Goal: Transaction & Acquisition: Purchase product/service

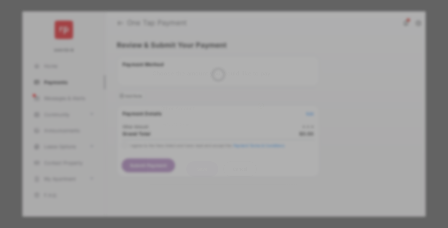
click at [212, 103] on div "Other Amount" at bounding box center [212, 108] width 104 height 11
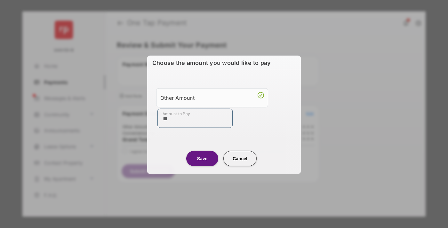
type input "**"
click at [202, 159] on button "Save" at bounding box center [202, 158] width 32 height 15
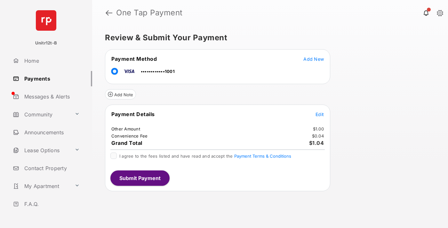
click at [320, 114] on span "Edit" at bounding box center [320, 114] width 8 height 5
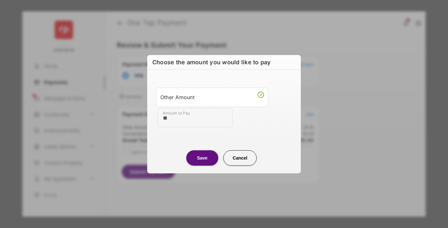
click at [202, 158] on button "Save" at bounding box center [202, 158] width 32 height 15
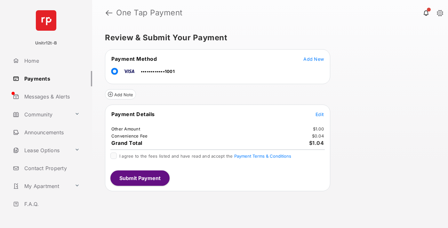
click at [140, 178] on button "Submit Payment" at bounding box center [139, 178] width 59 height 15
